Goal: Register for event/course

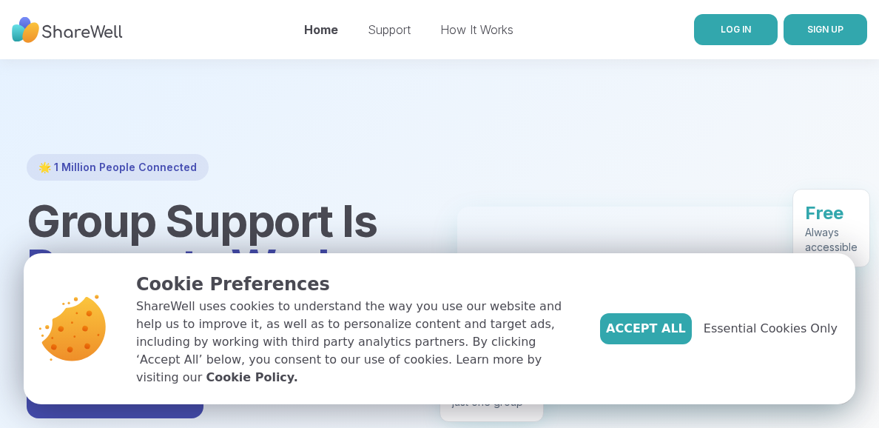
click at [719, 30] on link "LOG IN" at bounding box center [736, 29] width 84 height 31
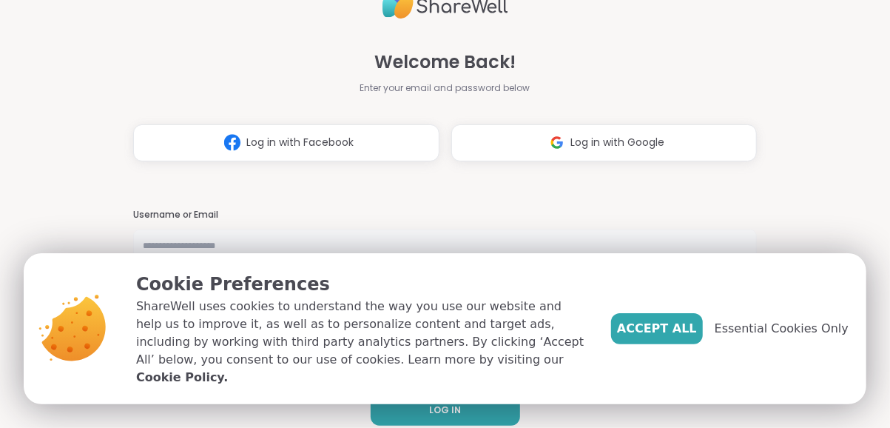
type input "*******"
click at [678, 335] on span "Accept All" at bounding box center [657, 329] width 80 height 18
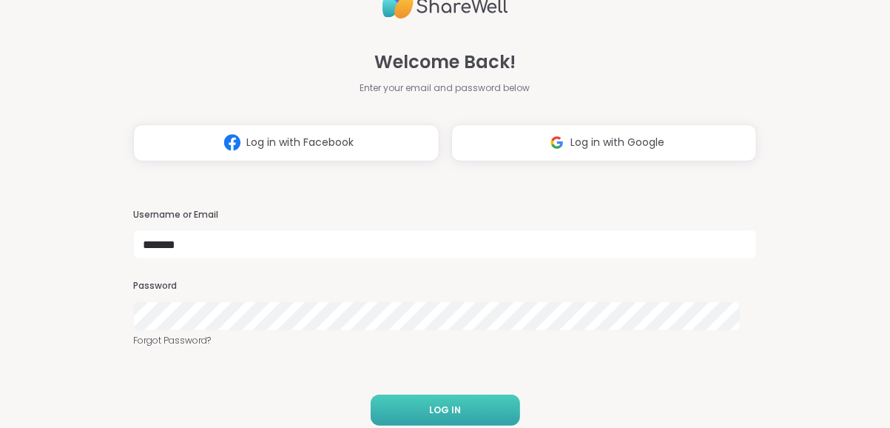
click at [429, 402] on span "LOG IN" at bounding box center [445, 409] width 32 height 13
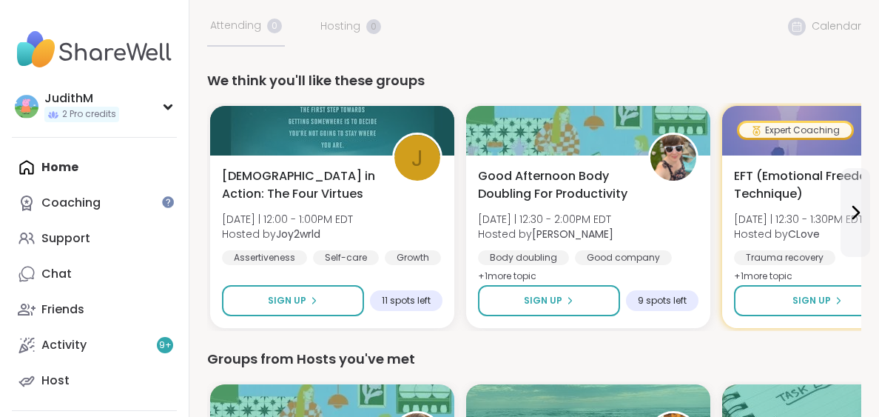
scroll to position [118, 0]
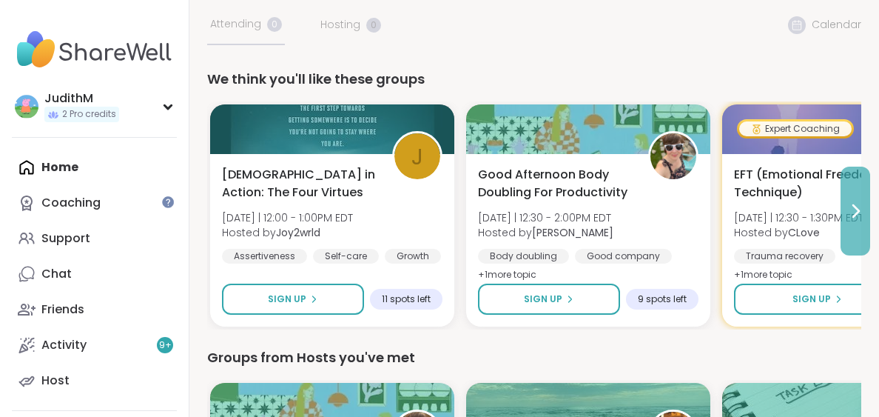
click at [857, 209] on icon at bounding box center [856, 211] width 6 height 12
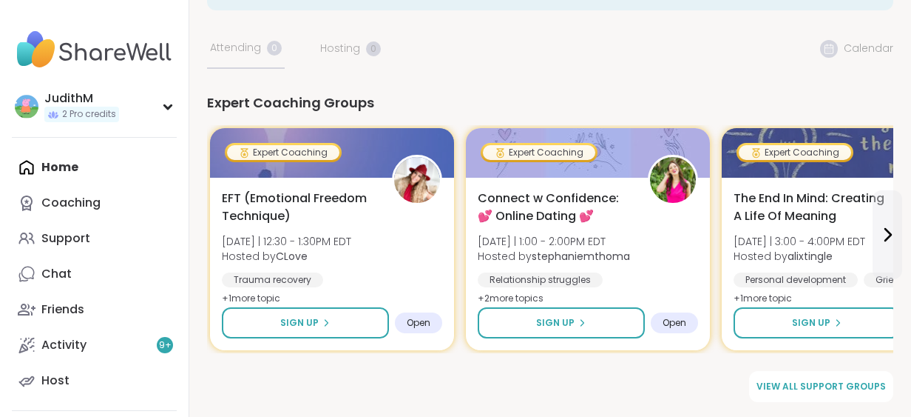
scroll to position [94, 0]
click at [75, 151] on div "Home Coaching Support Chat Friends Activity 9 + Host" at bounding box center [94, 273] width 165 height 249
click at [57, 169] on div "Home Coaching Support Chat 33 Friends Activity 9 + Host" at bounding box center [94, 273] width 165 height 249
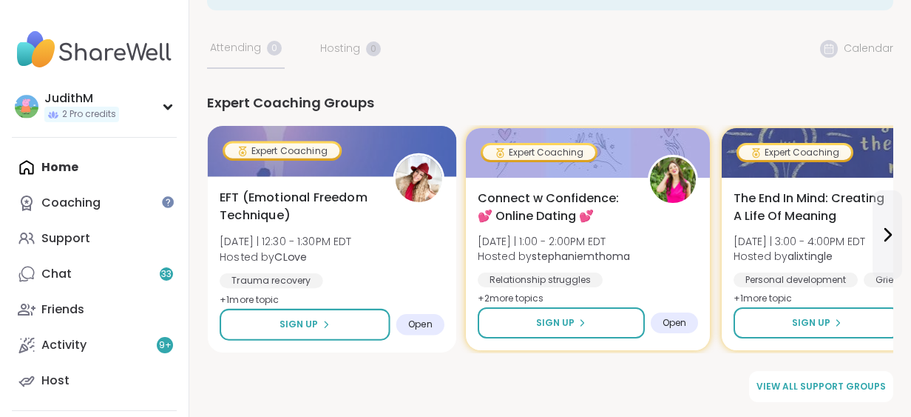
click at [299, 196] on span "EFT (Emotional Freedom Technique)" at bounding box center [298, 207] width 157 height 36
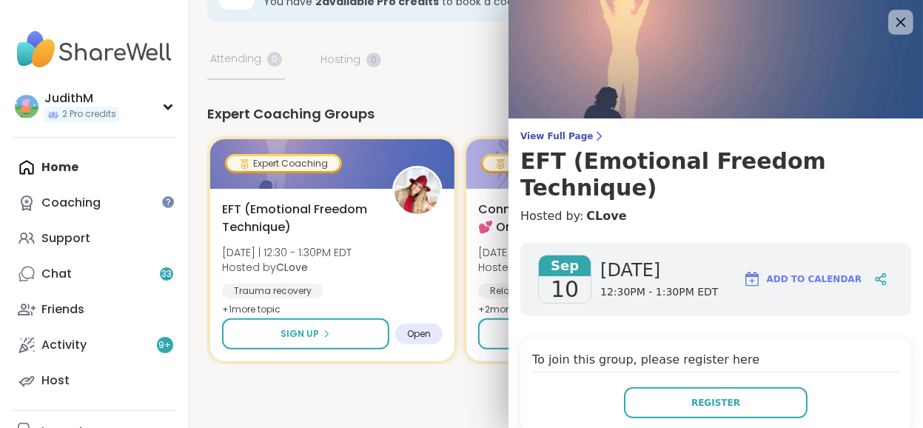
click at [878, 18] on icon at bounding box center [901, 23] width 10 height 10
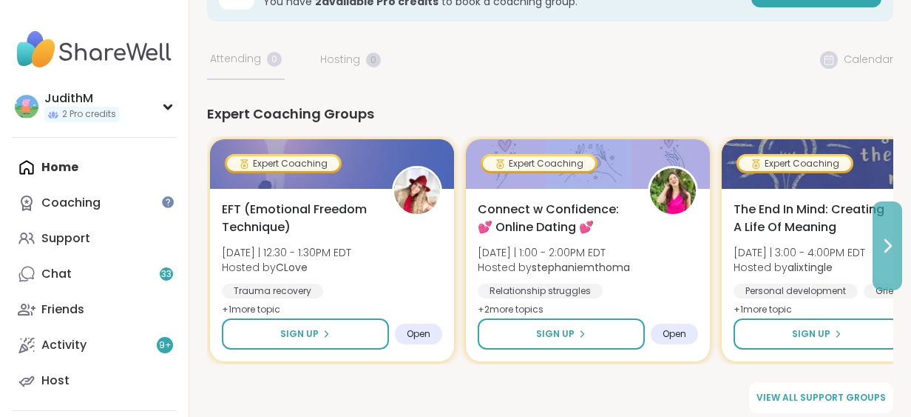
click at [878, 243] on icon at bounding box center [889, 246] width 6 height 12
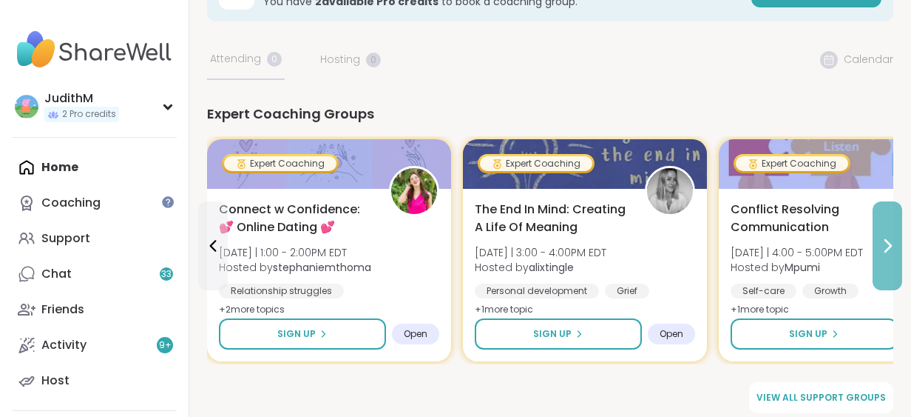
click at [878, 245] on icon at bounding box center [888, 246] width 18 height 18
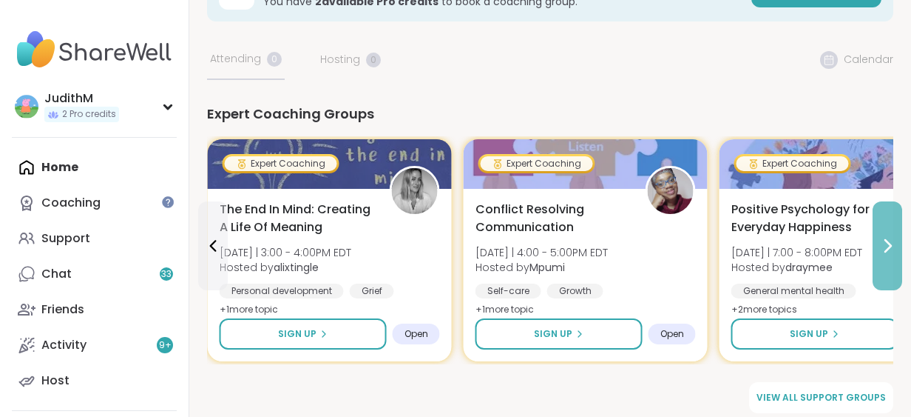
click at [878, 245] on icon at bounding box center [888, 246] width 18 height 18
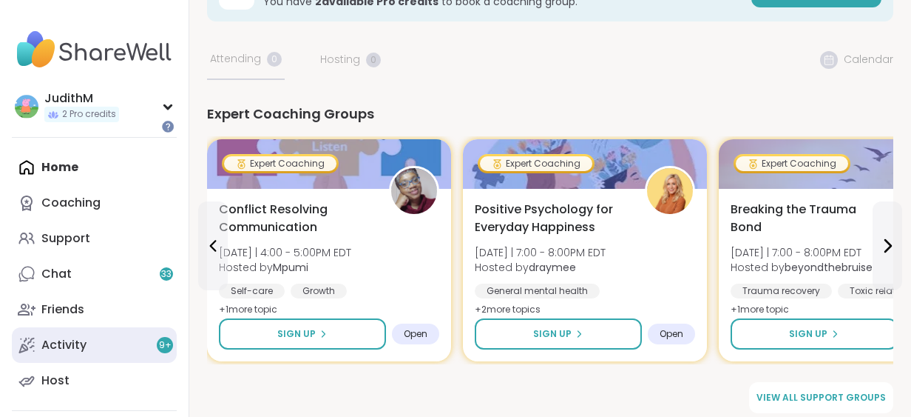
scroll to position [75, 0]
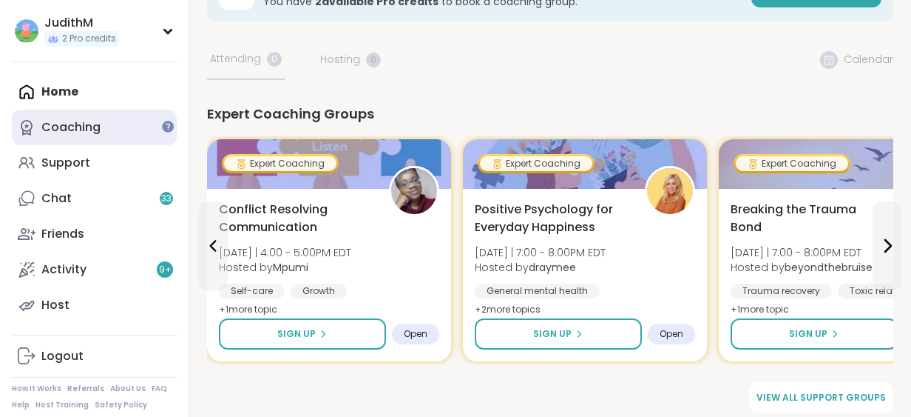
click at [64, 130] on div "Coaching" at bounding box center [70, 127] width 59 height 16
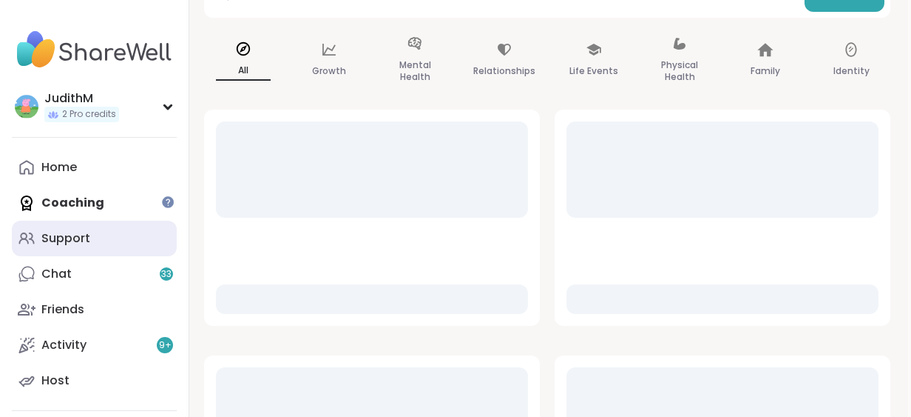
click at [61, 245] on div "Support" at bounding box center [65, 238] width 49 height 16
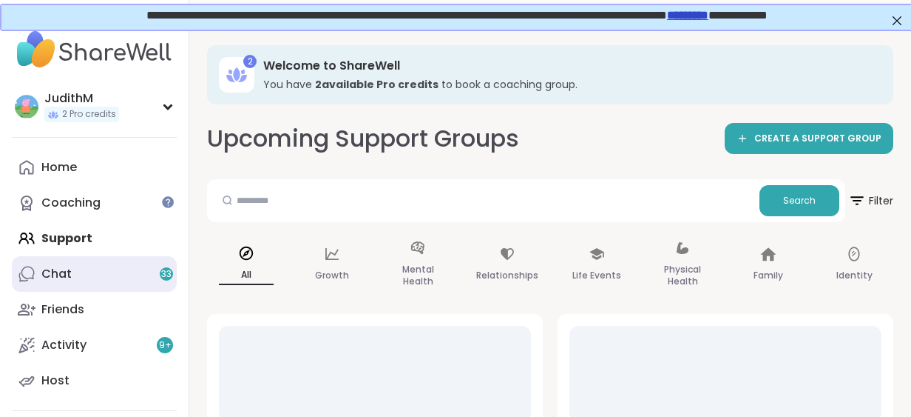
click at [60, 275] on div "Chat 33" at bounding box center [56, 274] width 30 height 16
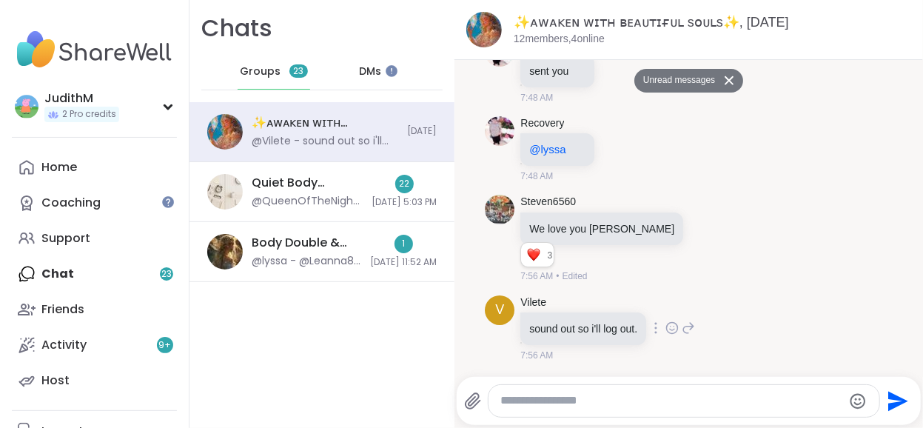
scroll to position [3411, 0]
click at [384, 66] on div "DMs" at bounding box center [370, 72] width 73 height 36
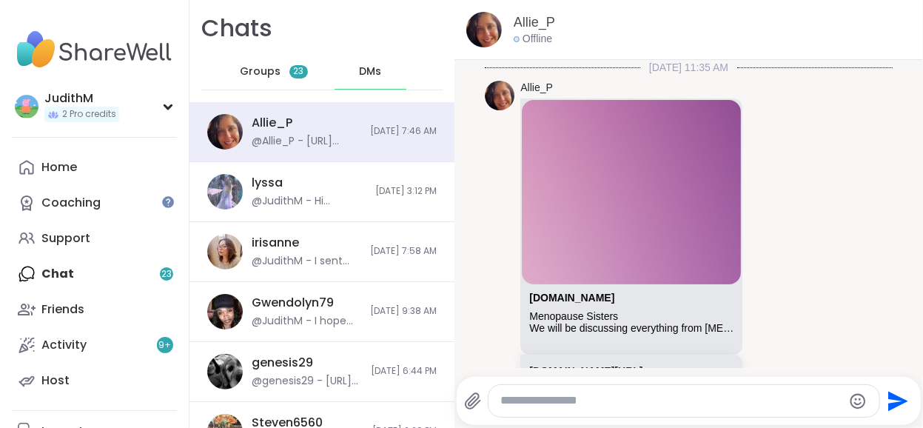
scroll to position [1977, 0]
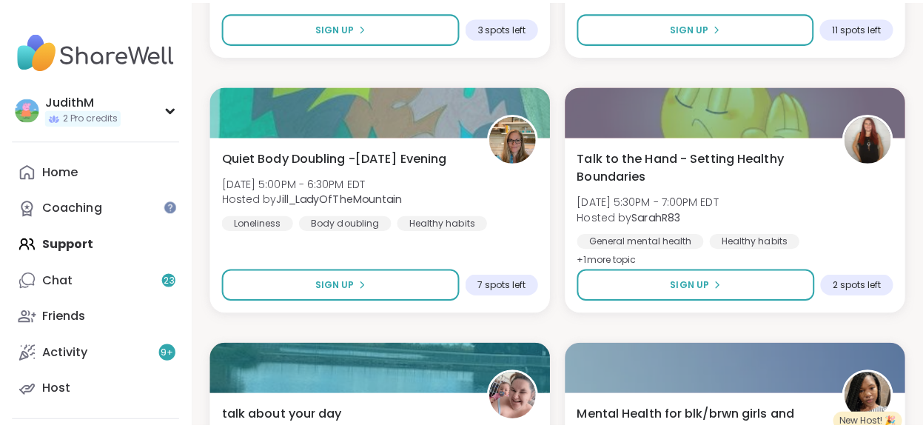
scroll to position [2757, 0]
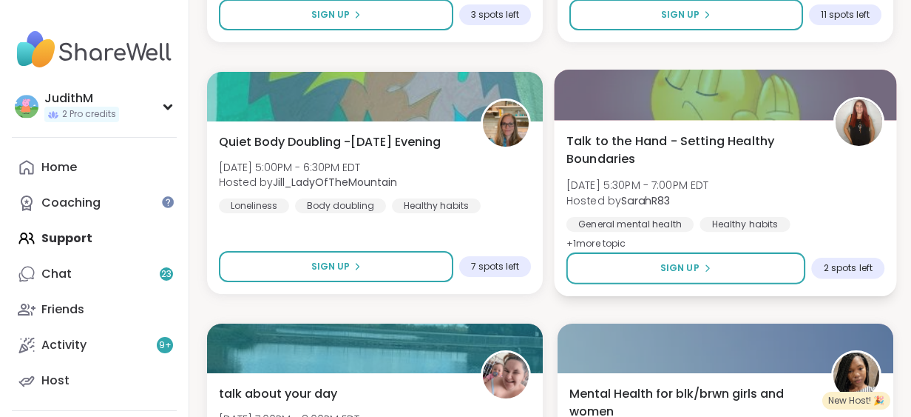
click at [646, 185] on span "Wed, Sep 10 | 5:30PM - 7:00PM EDT" at bounding box center [638, 185] width 143 height 15
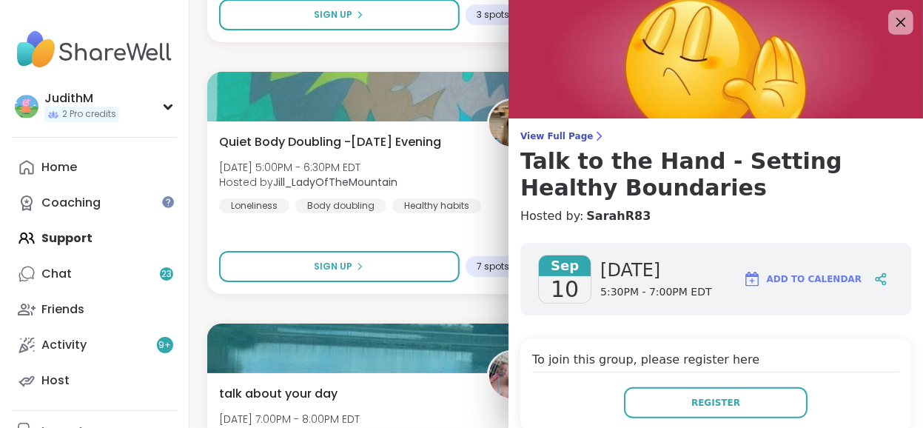
click at [891, 20] on icon at bounding box center [900, 22] width 18 height 18
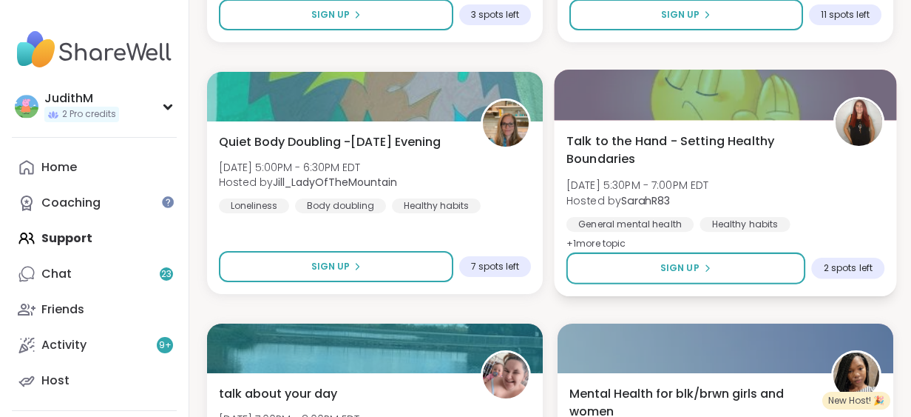
click at [684, 137] on span "Talk to the Hand - Setting Healthy Boundaries" at bounding box center [692, 150] width 251 height 36
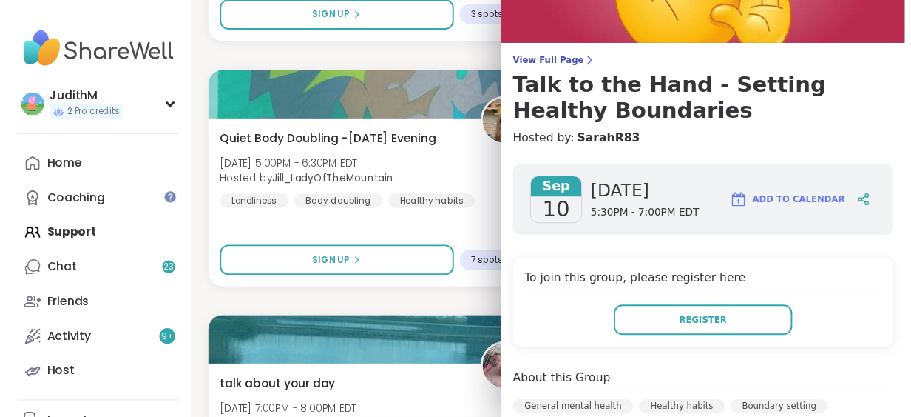
scroll to position [0, 0]
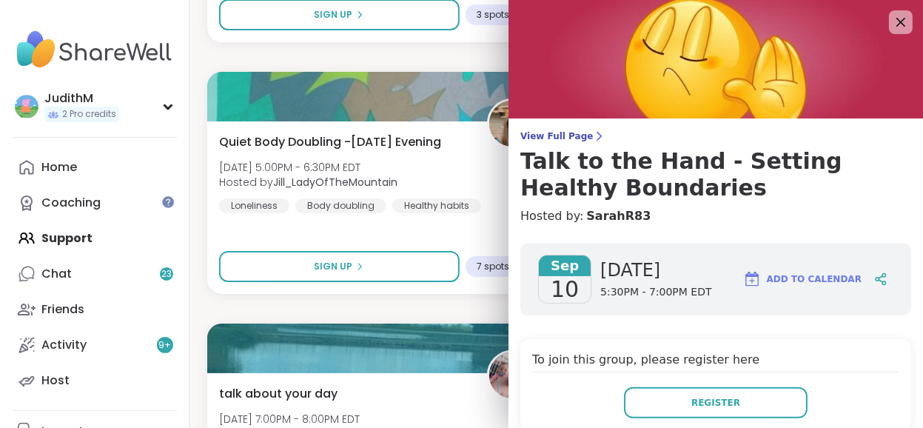
click at [890, 15] on img at bounding box center [715, 59] width 414 height 118
click at [891, 20] on icon at bounding box center [900, 22] width 18 height 18
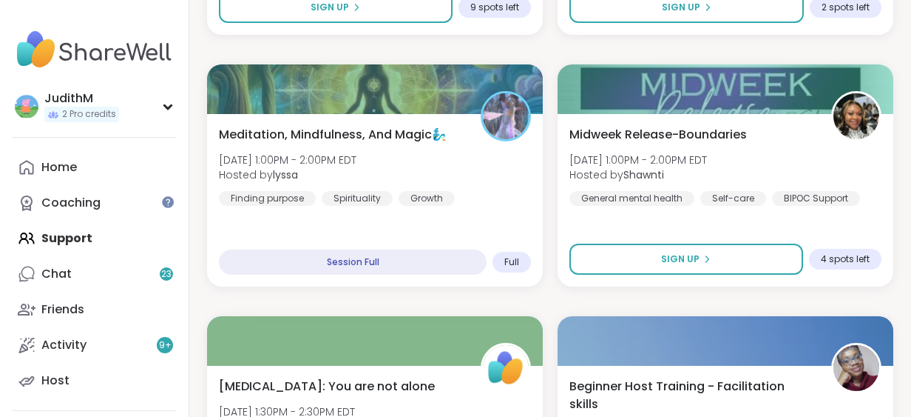
scroll to position [1256, 0]
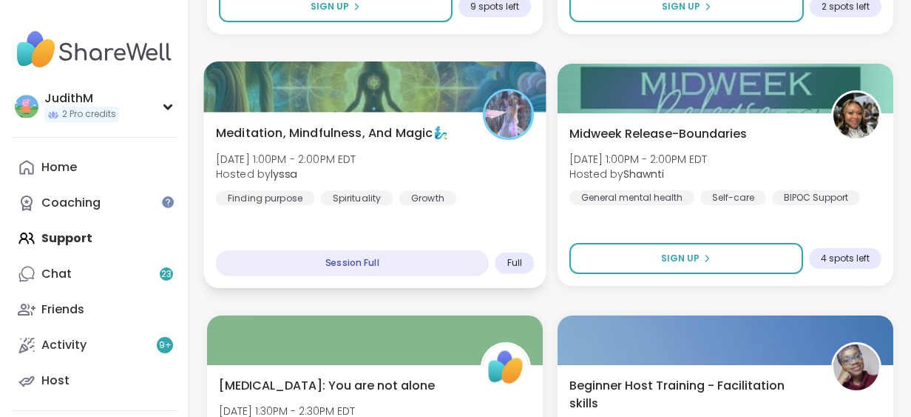
click at [497, 168] on div "Meditation, Mindfulness, And Magic🧞‍♂️ Wed, Sep 10 | 1:00PM - 2:00PM EDT Hosted…" at bounding box center [375, 164] width 318 height 81
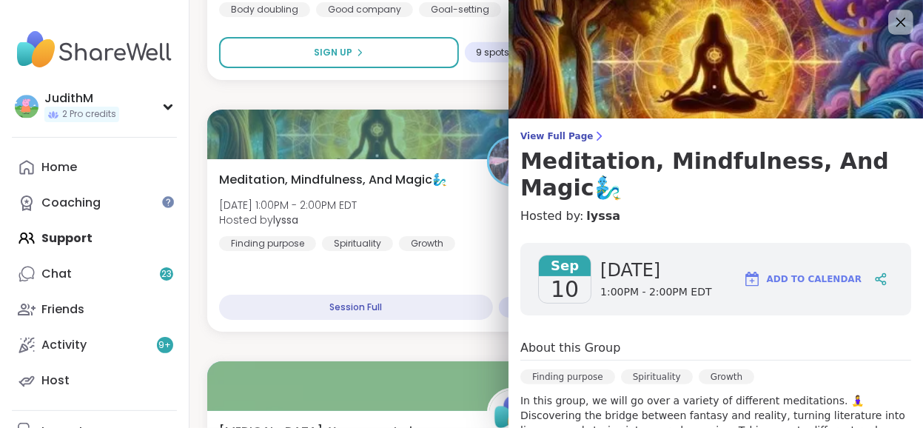
click at [891, 23] on icon at bounding box center [900, 22] width 18 height 18
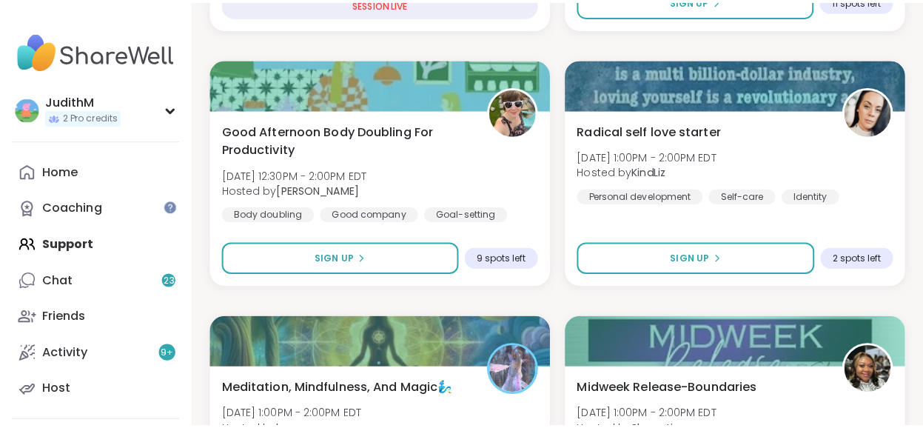
scroll to position [1011, 0]
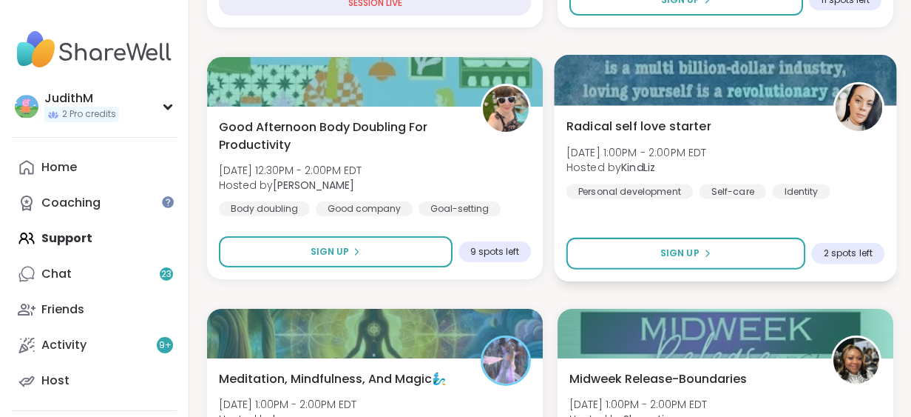
click at [642, 129] on span "Radical self love starter" at bounding box center [639, 126] width 145 height 18
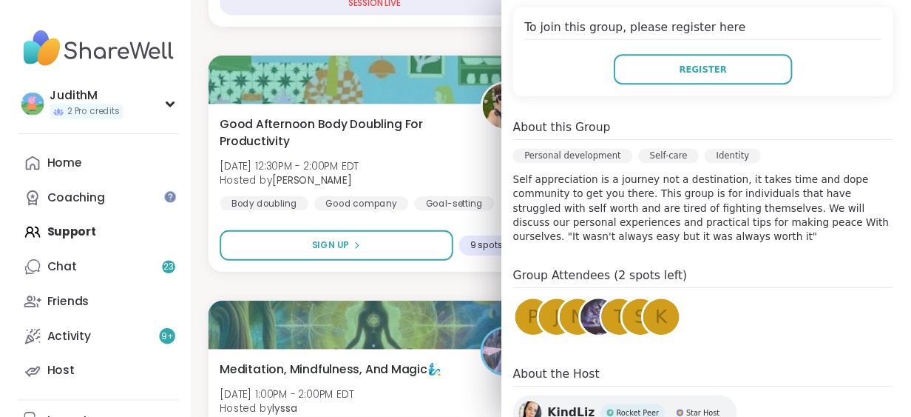
scroll to position [306, 0]
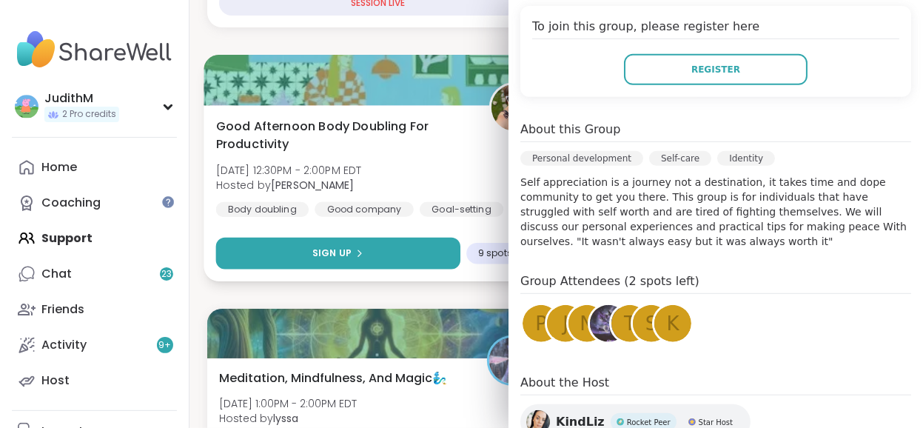
drag, startPoint x: 340, startPoint y: 241, endPoint x: 324, endPoint y: 245, distance: 16.0
click at [324, 245] on button "Sign Up" at bounding box center [338, 253] width 244 height 32
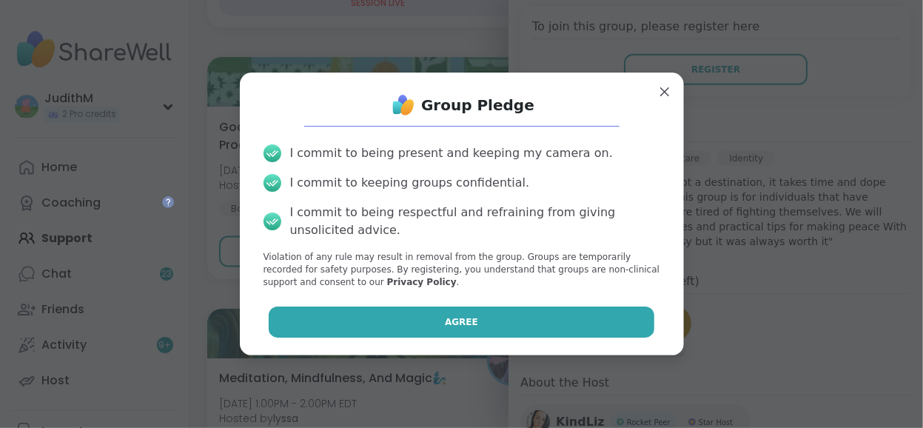
click at [349, 318] on button "Agree" at bounding box center [461, 321] width 385 height 31
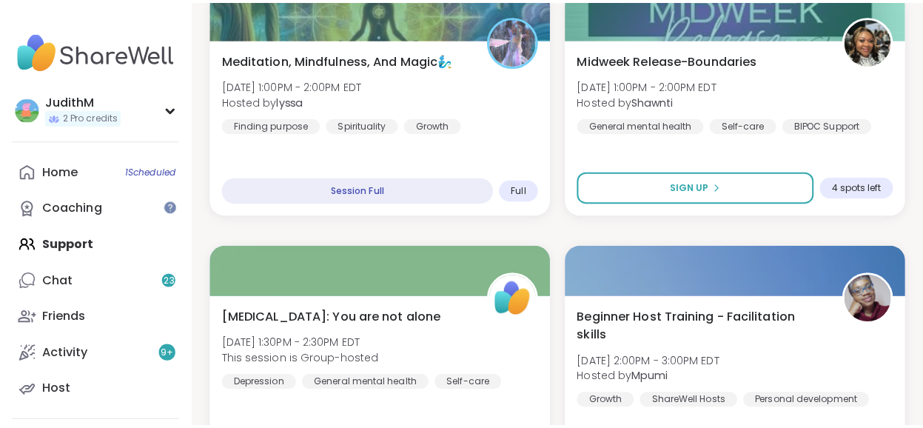
scroll to position [1332, 0]
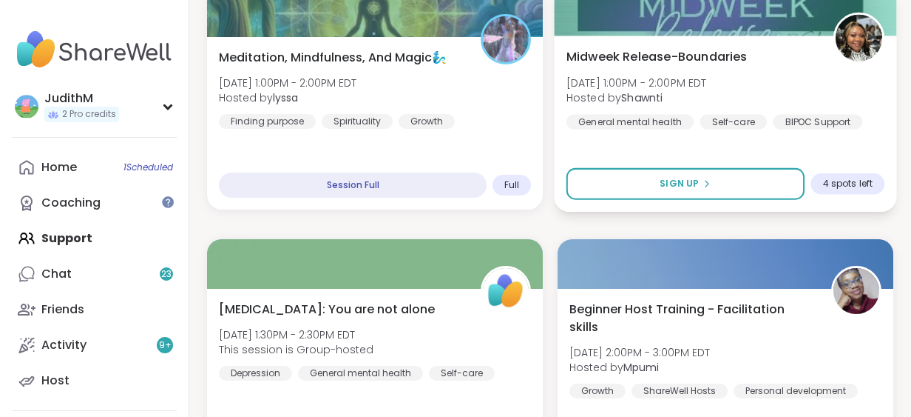
click at [651, 56] on span "Midweek Release-Boundaries" at bounding box center [657, 56] width 181 height 18
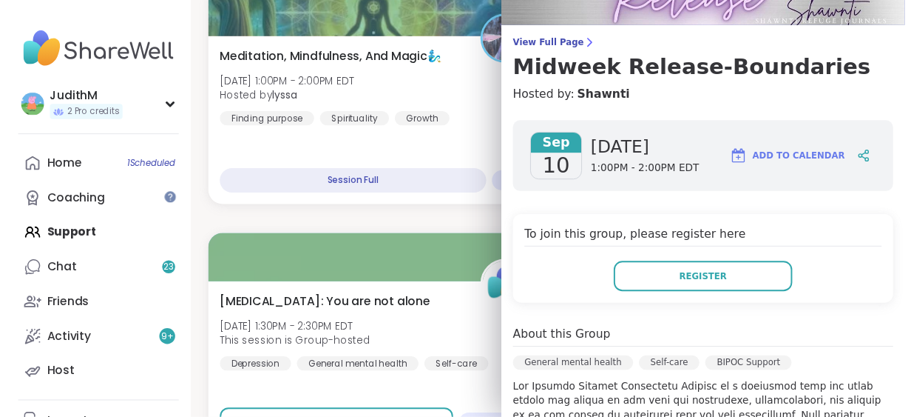
scroll to position [0, 0]
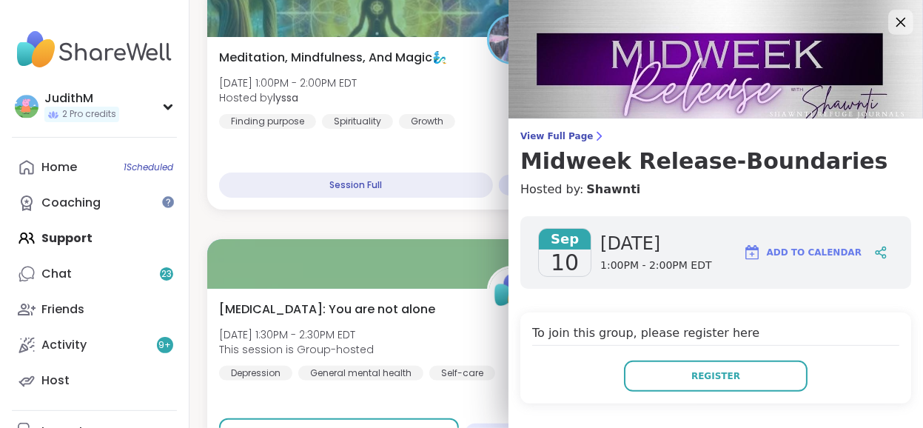
click at [891, 21] on icon at bounding box center [900, 22] width 18 height 18
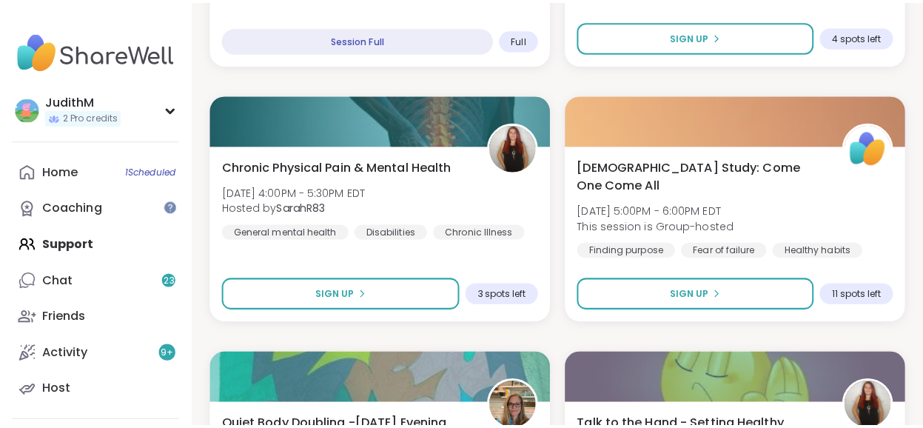
scroll to position [2486, 0]
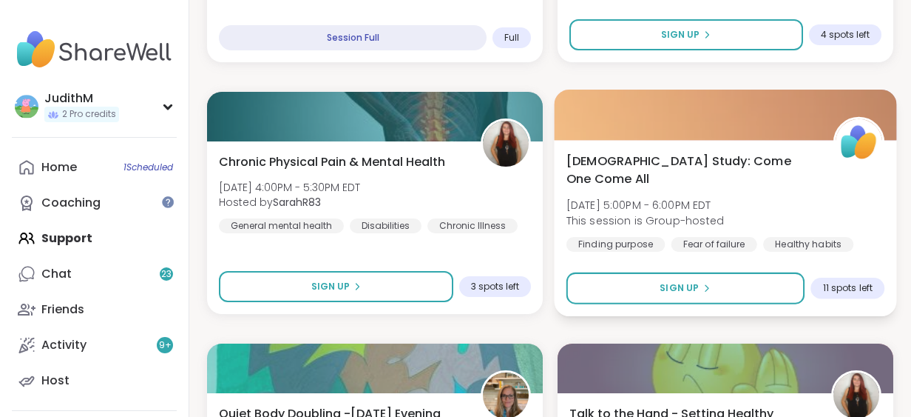
click at [676, 161] on span "Bible Study: Come One Come All" at bounding box center [692, 170] width 251 height 36
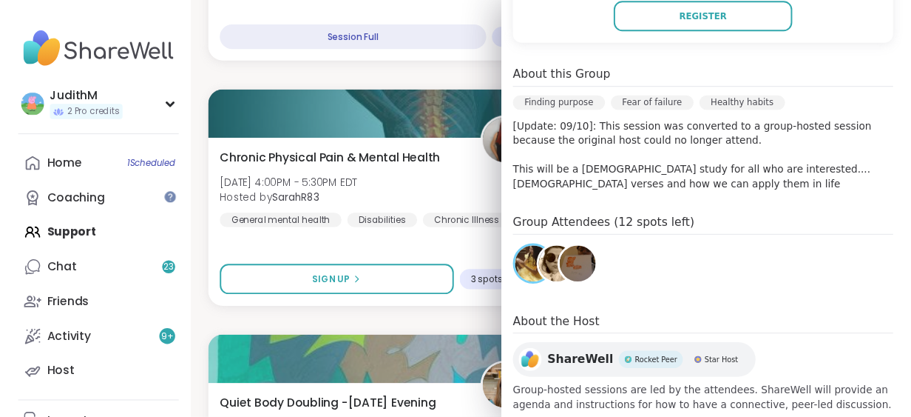
scroll to position [388, 0]
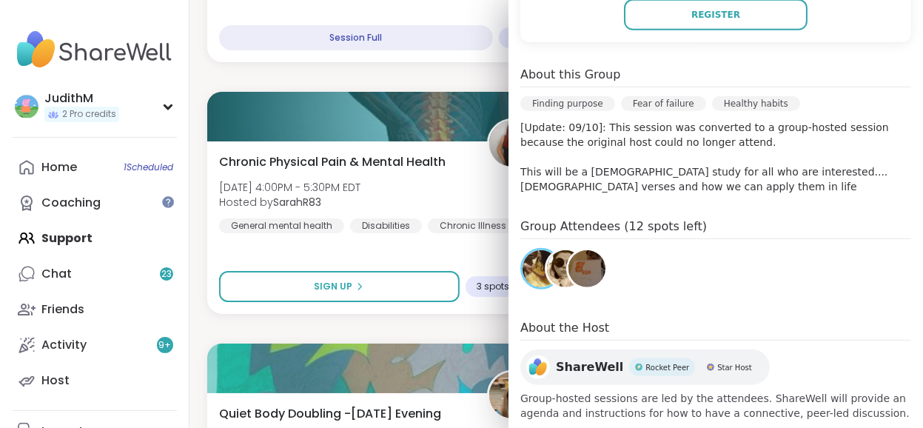
click at [569, 250] on img at bounding box center [586, 268] width 37 height 37
click at [552, 251] on img at bounding box center [565, 268] width 37 height 37
click at [522, 250] on img at bounding box center [540, 268] width 37 height 37
click at [445, 78] on div "EFT Tapping Wednesday Practice Wed, Sep 10 | 11:00AM - 11:45AM EDT Hosted by Ji…" at bounding box center [556, 77] width 698 height 4498
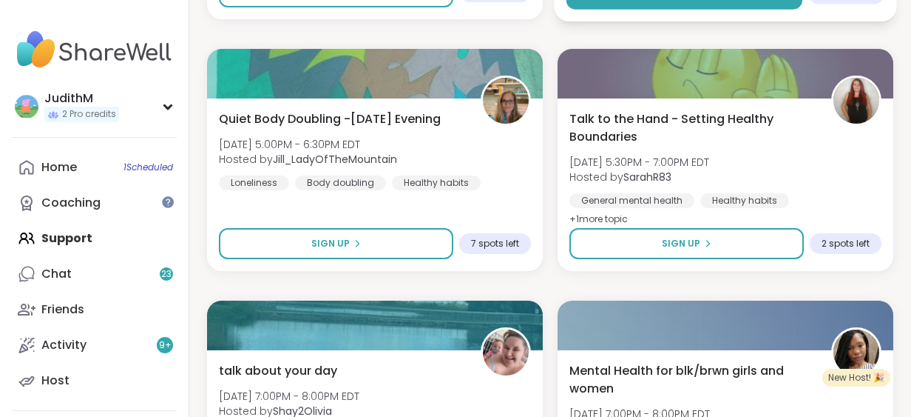
scroll to position [2784, 0]
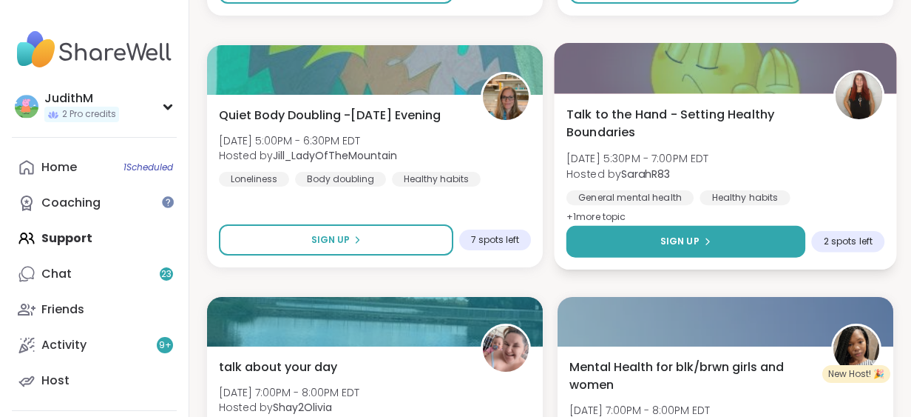
click at [660, 242] on button "Sign Up" at bounding box center [686, 242] width 239 height 32
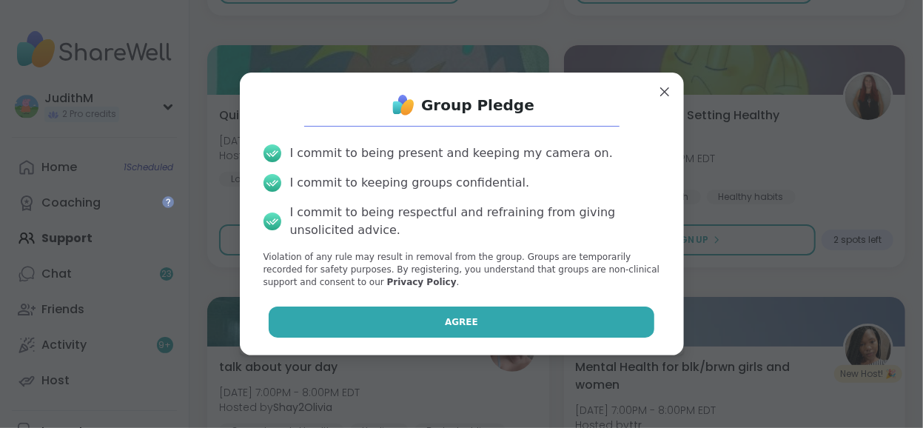
click at [497, 325] on button "Agree" at bounding box center [461, 321] width 385 height 31
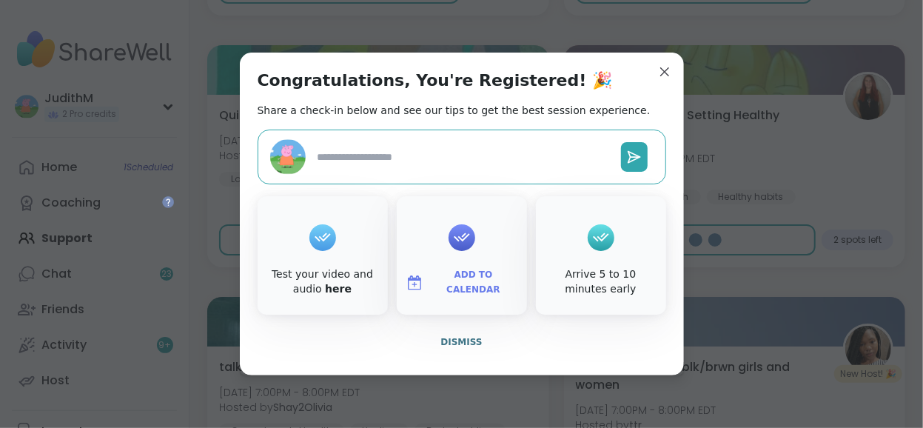
type textarea "*"
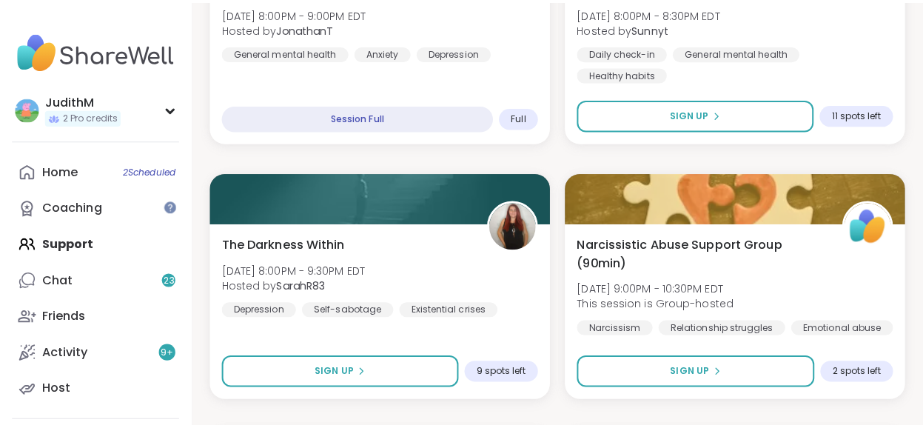
scroll to position [3667, 0]
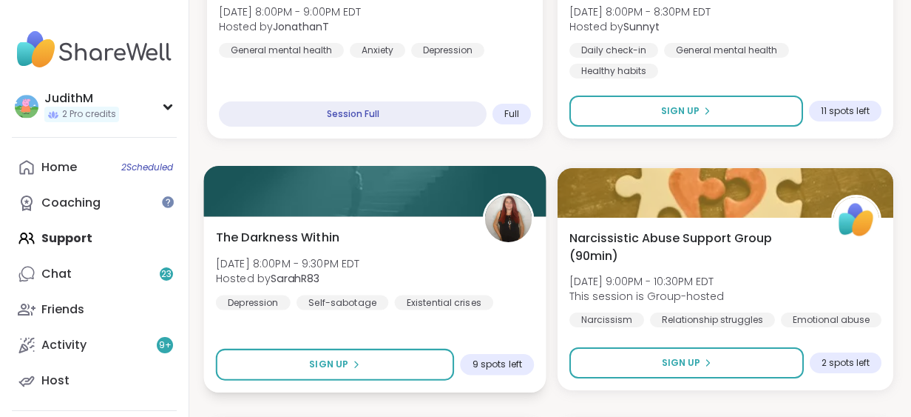
click at [296, 265] on span "Wed, Sep 10 | 8:00PM - 9:30PM EDT" at bounding box center [288, 262] width 144 height 15
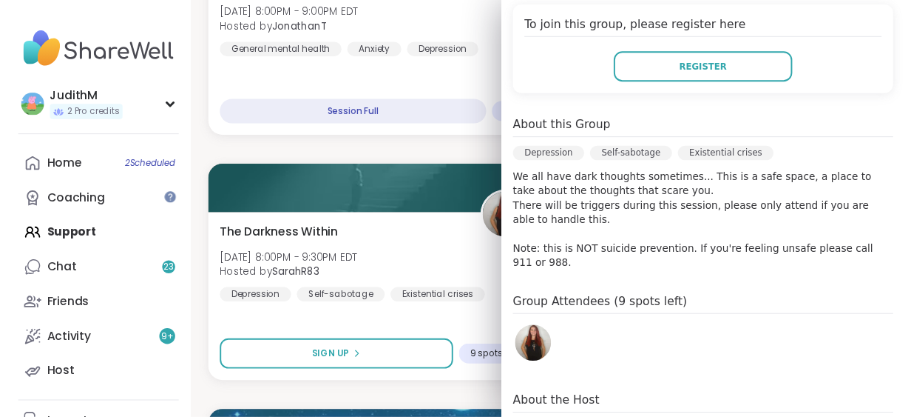
scroll to position [0, 0]
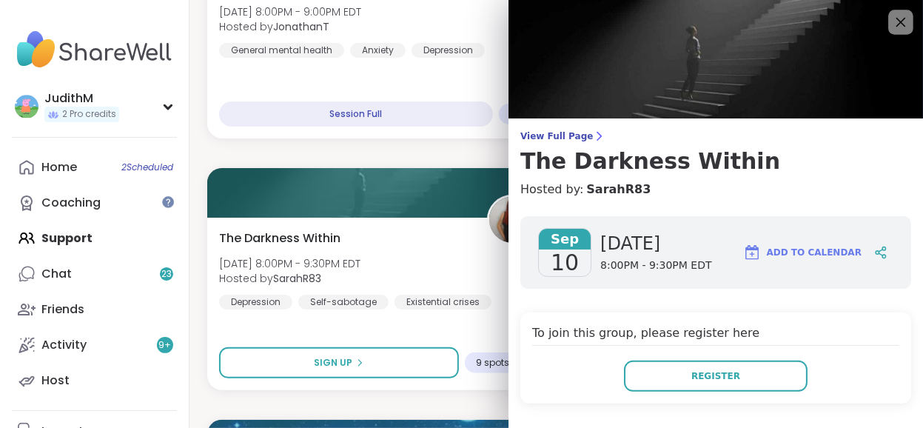
click at [891, 28] on icon at bounding box center [900, 22] width 18 height 18
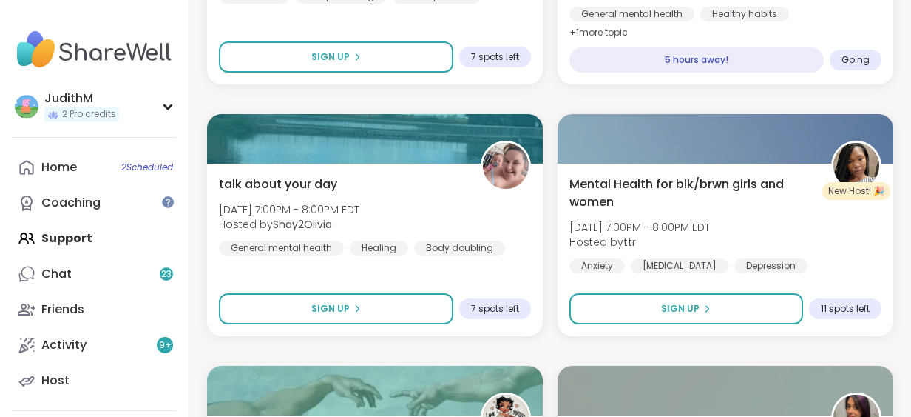
scroll to position [2966, 0]
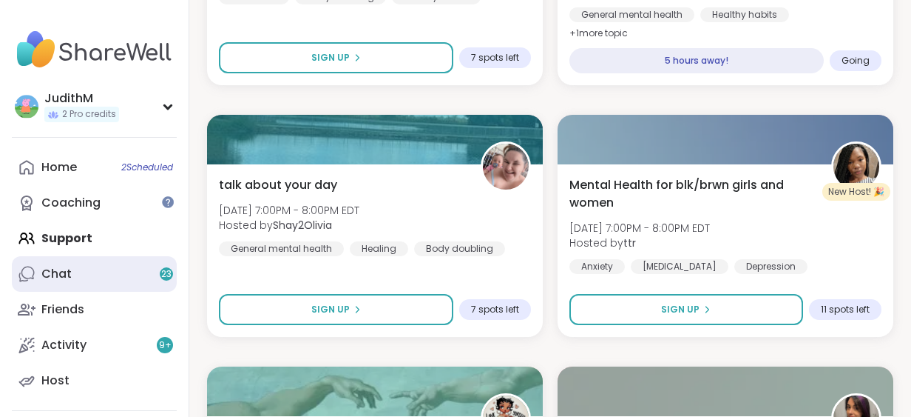
click at [62, 269] on div "Chat 23" at bounding box center [56, 274] width 30 height 16
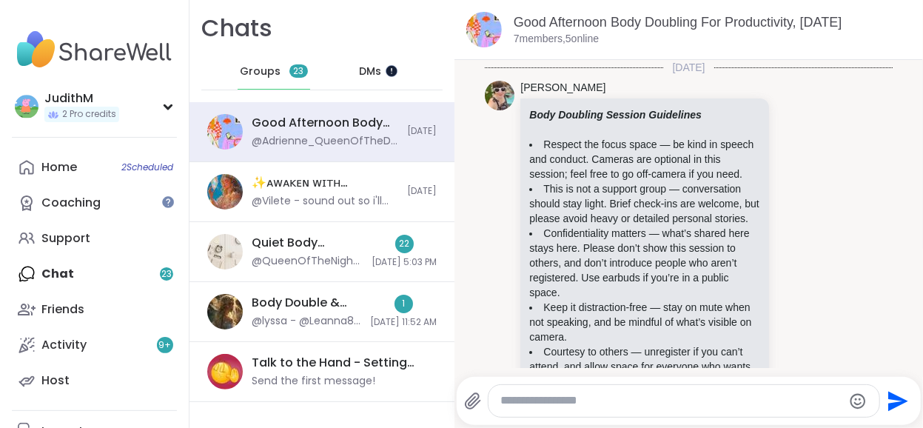
click at [389, 70] on div at bounding box center [391, 70] width 12 height 12
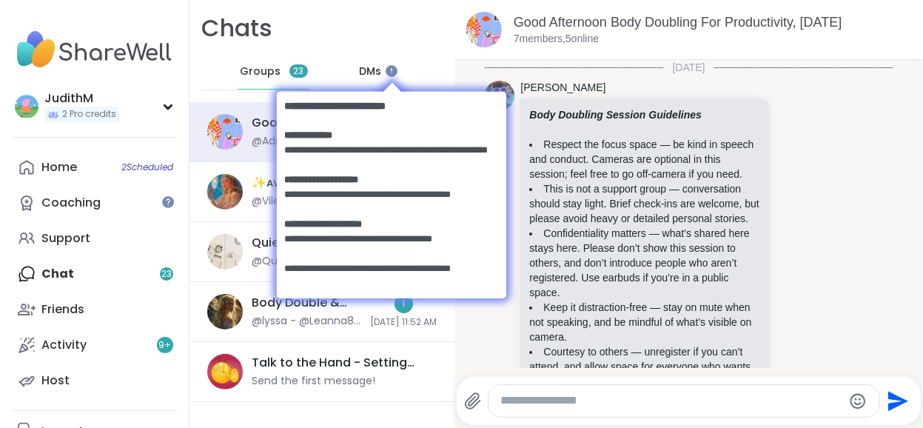
click at [369, 50] on div "Chats Groups 23 DMs" at bounding box center [321, 51] width 265 height 102
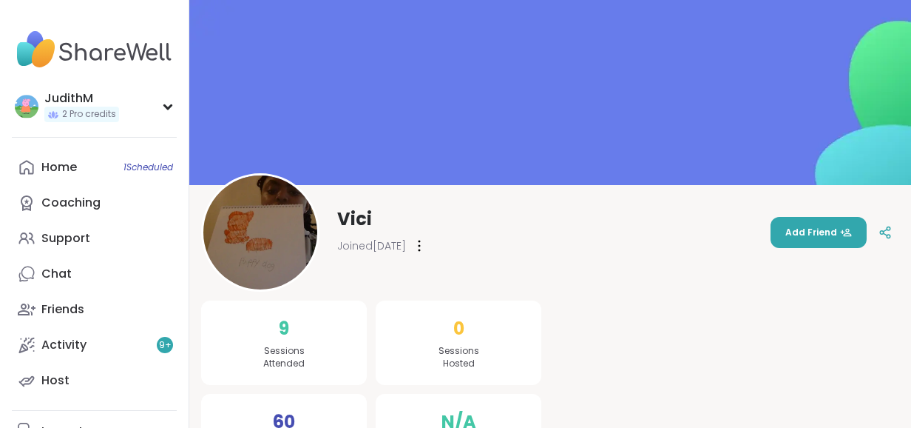
scroll to position [64, 0]
